Goal: Check status: Check status

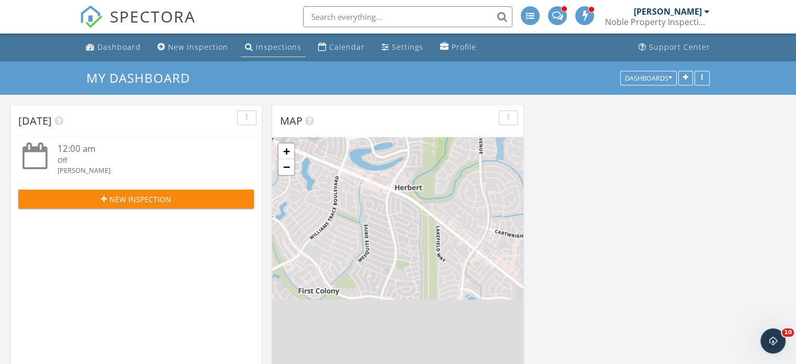
click at [264, 43] on div "Inspections" at bounding box center [279, 47] width 46 height 10
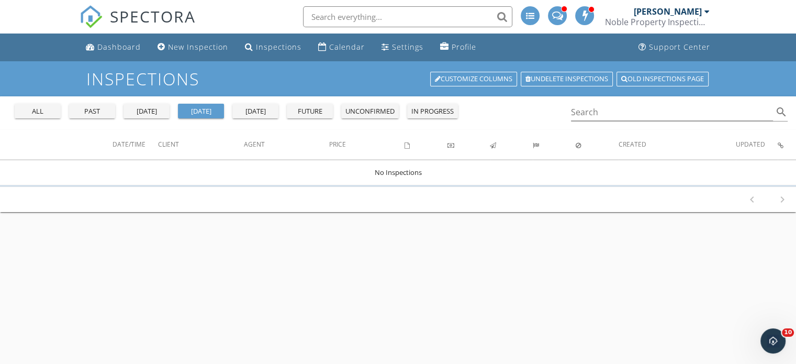
click at [131, 110] on div "yesterday" at bounding box center [147, 111] width 38 height 10
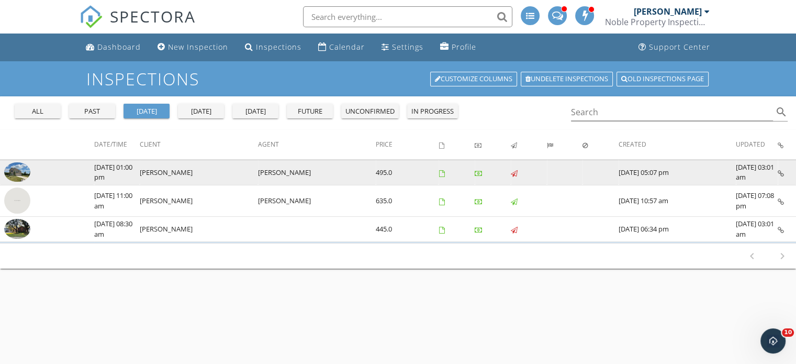
click at [23, 167] on img at bounding box center [17, 172] width 26 height 20
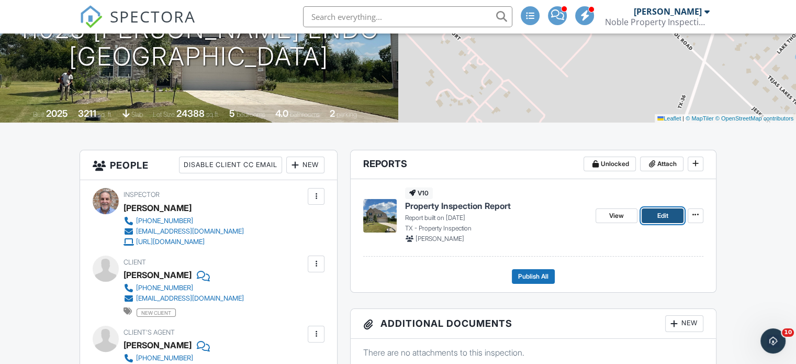
click at [650, 217] on link "Edit" at bounding box center [663, 215] width 42 height 15
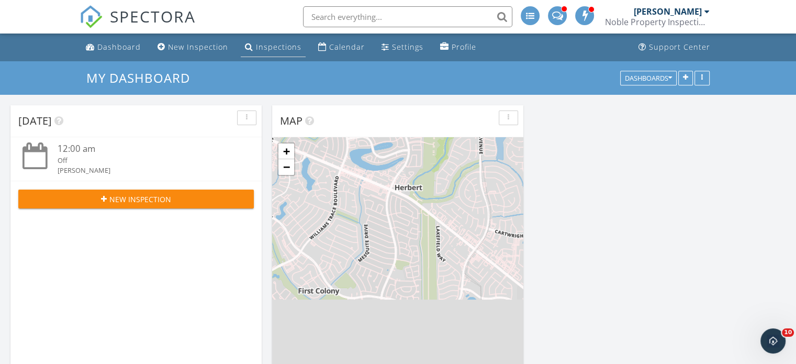
click at [283, 49] on div "Inspections" at bounding box center [279, 47] width 46 height 10
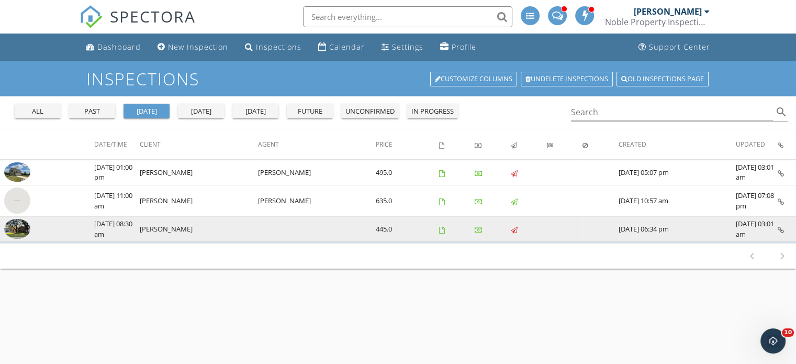
click at [25, 226] on img at bounding box center [17, 229] width 26 height 20
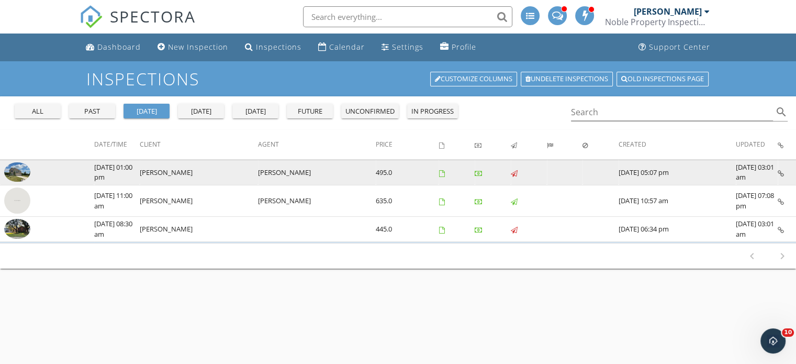
click at [17, 166] on img at bounding box center [17, 172] width 26 height 20
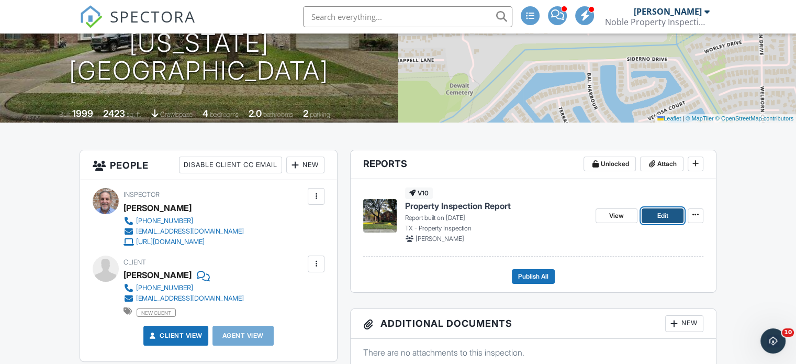
click at [650, 213] on link "Edit" at bounding box center [663, 215] width 42 height 15
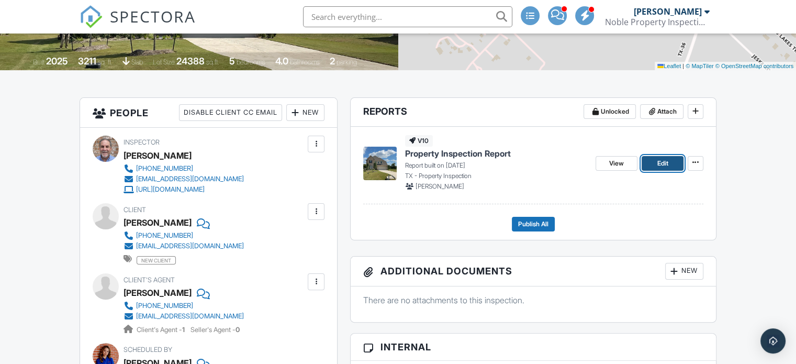
click at [659, 165] on span "Edit" at bounding box center [662, 163] width 11 height 10
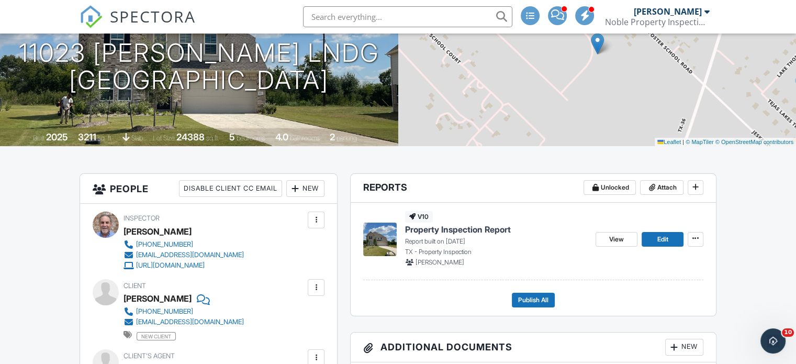
scroll to position [157, 0]
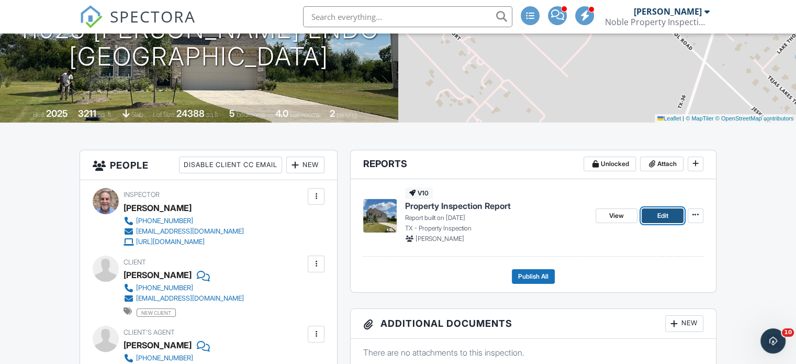
click at [668, 214] on span "Edit" at bounding box center [662, 215] width 11 height 10
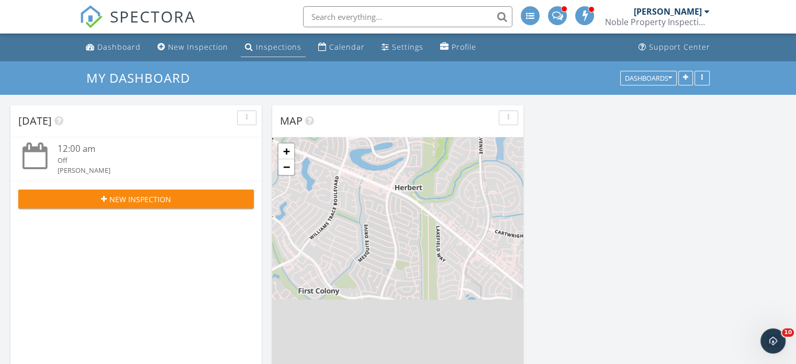
click at [272, 48] on div "Inspections" at bounding box center [279, 47] width 46 height 10
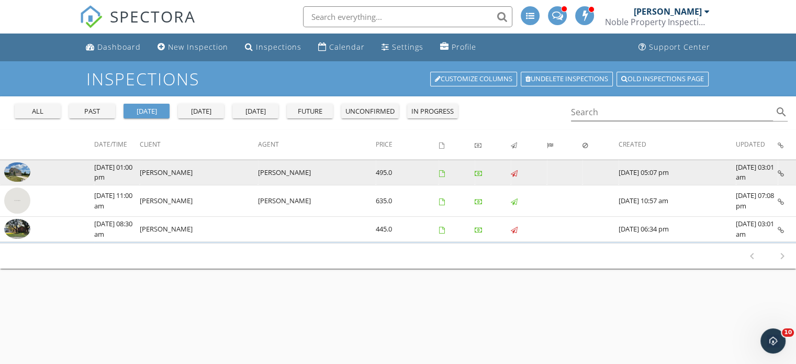
click at [13, 171] on img at bounding box center [17, 172] width 26 height 20
click at [16, 169] on img at bounding box center [17, 172] width 26 height 20
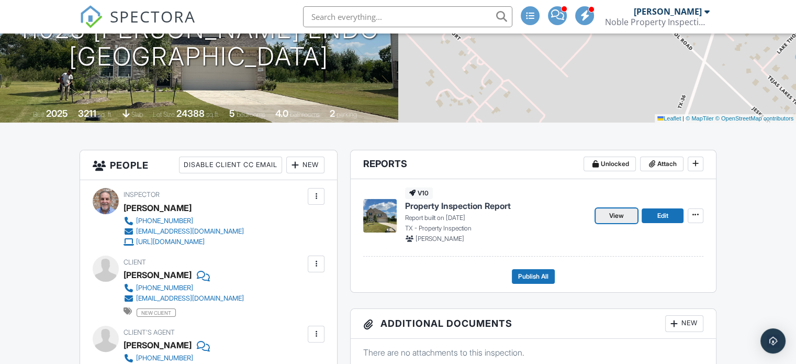
click at [631, 214] on link "View" at bounding box center [617, 215] width 42 height 15
click at [621, 214] on span "View" at bounding box center [616, 215] width 15 height 10
